Goal: Transaction & Acquisition: Obtain resource

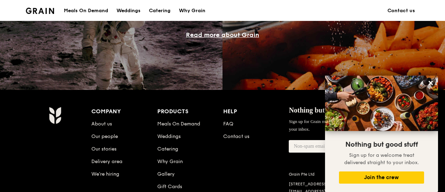
scroll to position [636, 0]
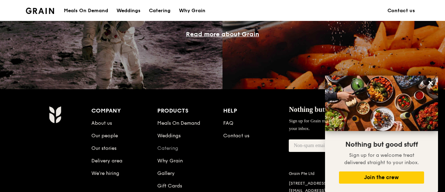
click at [165, 147] on link "Catering" at bounding box center [167, 148] width 21 height 6
click at [165, 148] on link "Catering" at bounding box center [167, 148] width 21 height 6
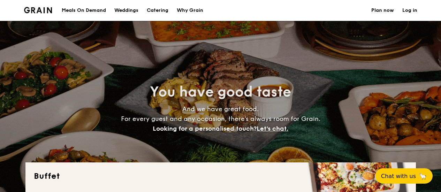
select select
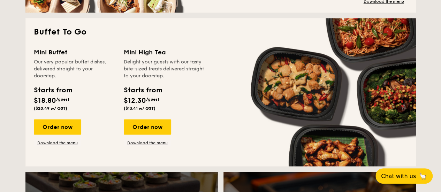
scroll to position [453, 0]
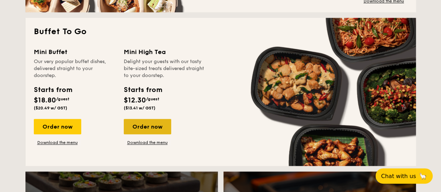
click at [142, 125] on div "Order now" at bounding box center [147, 126] width 47 height 15
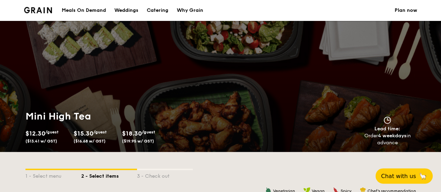
select select
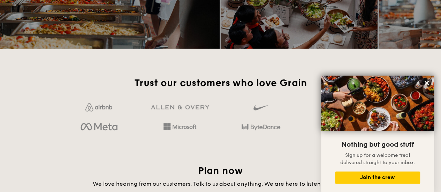
scroll to position [1037, 0]
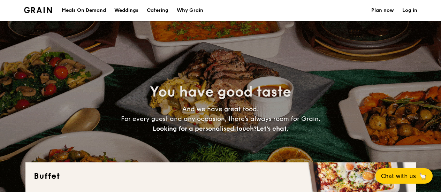
select select
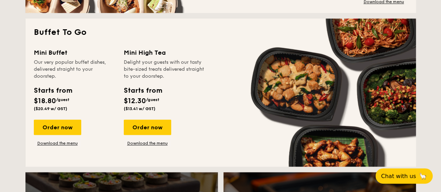
scroll to position [464, 0]
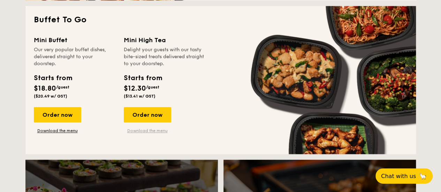
click at [149, 132] on link "Download the menu" at bounding box center [147, 131] width 47 height 6
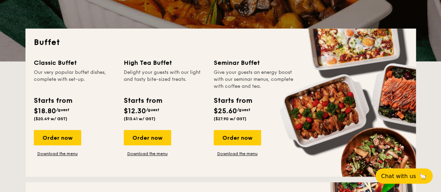
scroll to position [134, 0]
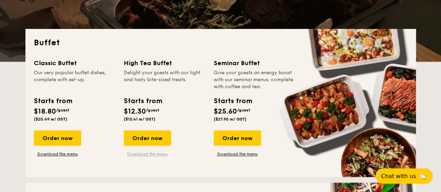
click at [144, 155] on link "Download the menu" at bounding box center [147, 154] width 47 height 6
